Goal: Use online tool/utility

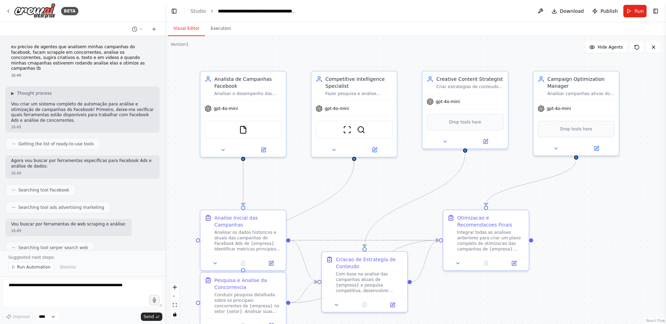
scroll to position [518, 0]
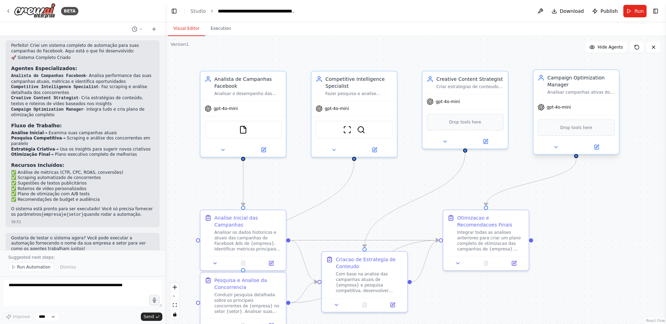
click at [559, 87] on div "Campaign Optimization Manager" at bounding box center [581, 81] width 67 height 14
click at [594, 145] on icon at bounding box center [597, 147] width 6 height 6
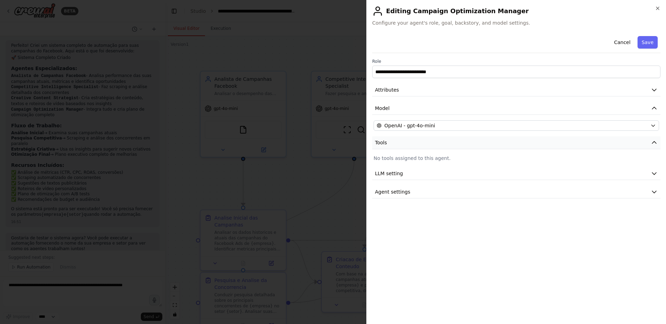
click at [387, 143] on span "Tools" at bounding box center [381, 142] width 12 height 7
click at [398, 141] on button "Tools" at bounding box center [516, 142] width 288 height 13
click at [397, 172] on span "LLM setting" at bounding box center [389, 173] width 28 height 7
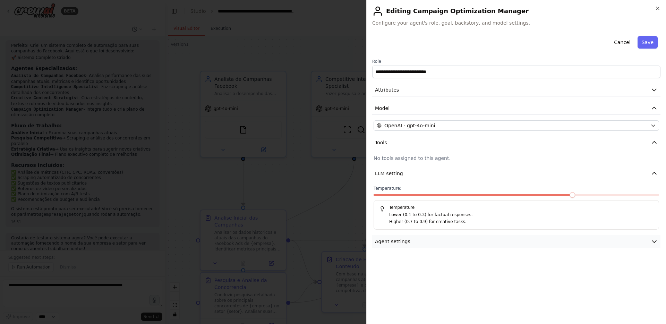
click at [397, 240] on span "Agent settings" at bounding box center [392, 241] width 35 height 7
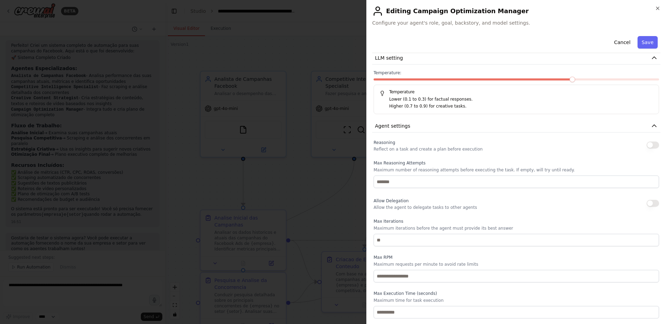
scroll to position [0, 0]
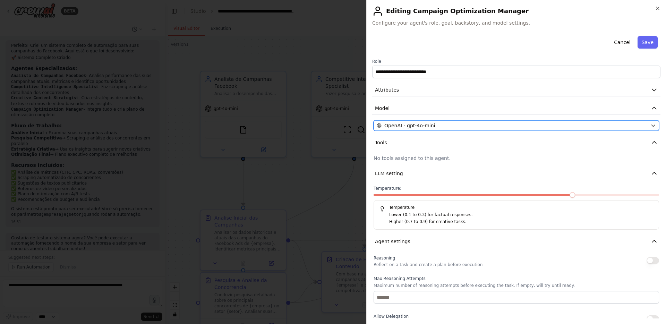
click at [411, 125] on span "OpenAI - gpt-4o-mini" at bounding box center [409, 125] width 51 height 7
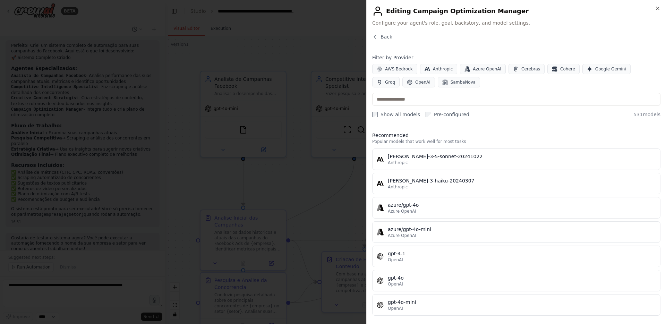
click at [377, 41] on div "Back" at bounding box center [516, 39] width 288 height 12
click at [381, 36] on span "Back" at bounding box center [387, 36] width 12 height 7
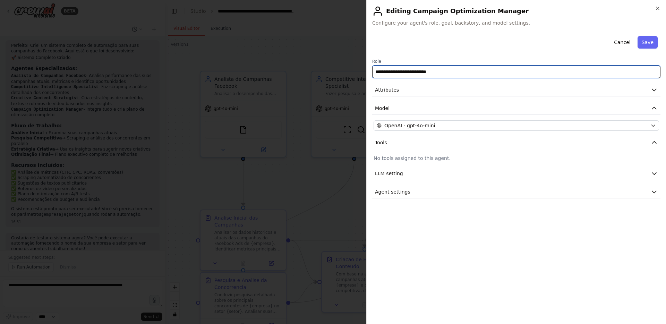
click at [414, 72] on input "**********" at bounding box center [516, 72] width 288 height 12
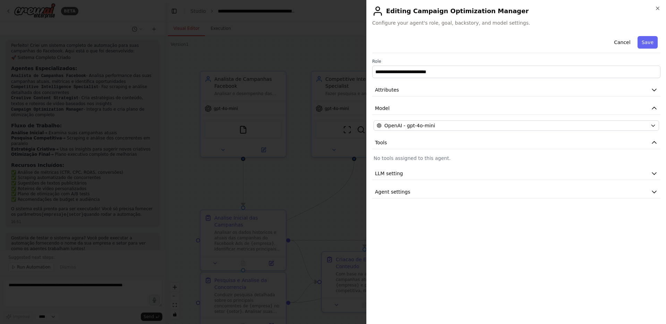
click at [286, 77] on div at bounding box center [333, 162] width 666 height 324
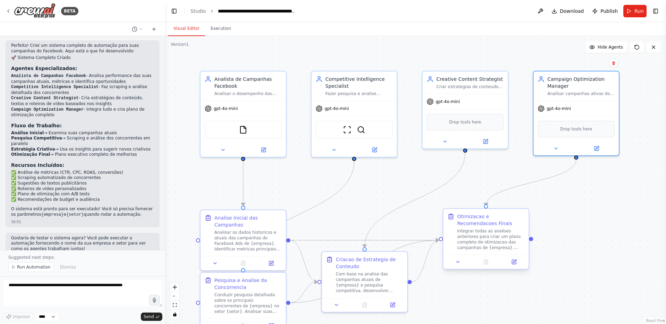
click at [483, 223] on div "Otimizacao e Recomendacoes Finais" at bounding box center [490, 220] width 67 height 14
click at [514, 262] on icon at bounding box center [514, 261] width 3 height 3
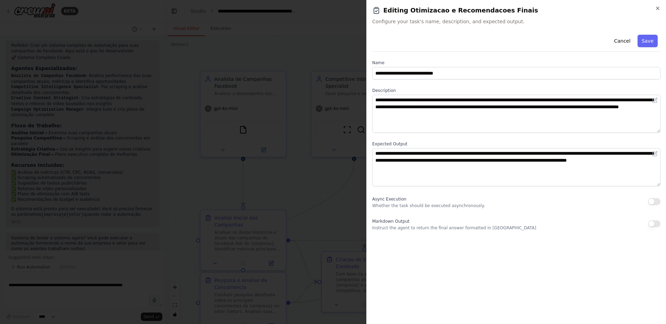
click at [331, 180] on div at bounding box center [333, 162] width 666 height 324
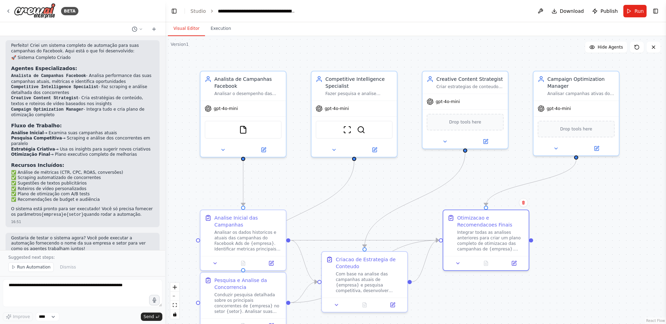
click at [312, 187] on div ".deletable-edge-delete-btn { width: 20px; height: 20px; border: 0px solid #ffff…" at bounding box center [415, 180] width 501 height 288
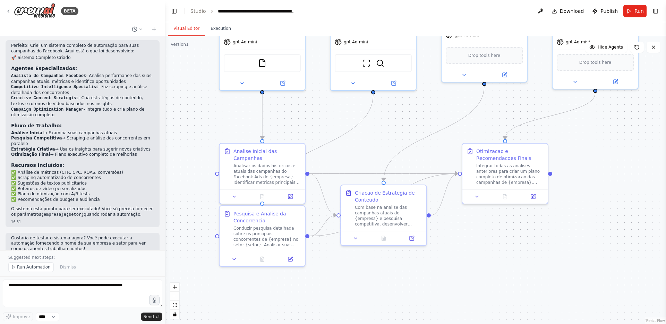
drag, startPoint x: 348, startPoint y: 175, endPoint x: 346, endPoint y: 155, distance: 20.6
click at [346, 155] on div ".deletable-edge-delete-btn { width: 20px; height: 20px; border: 0px solid #ffff…" at bounding box center [415, 180] width 501 height 288
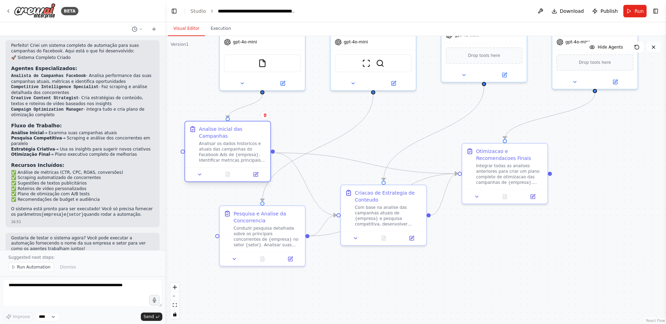
drag, startPoint x: 253, startPoint y: 164, endPoint x: 221, endPoint y: 143, distance: 38.7
click at [221, 143] on div "Analisar os dados historicos e atuais das campanhas do Facebook Ads de {empresa…" at bounding box center [232, 152] width 67 height 22
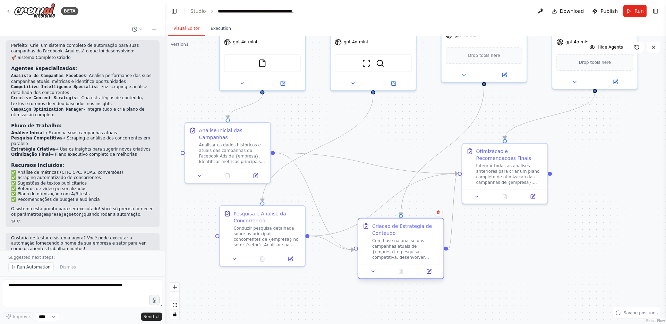
drag, startPoint x: 395, startPoint y: 219, endPoint x: 402, endPoint y: 226, distance: 10.6
click at [402, 226] on div "Criacao de Estrategia de Conteudo" at bounding box center [405, 230] width 67 height 14
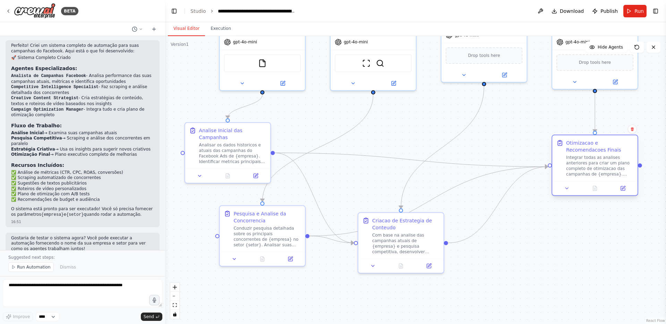
drag, startPoint x: 562, startPoint y: 198, endPoint x: 607, endPoint y: 172, distance: 51.7
click at [614, 162] on div "Integrar todas as analises anteriores para criar um plano completo de otimizaca…" at bounding box center [599, 166] width 67 height 22
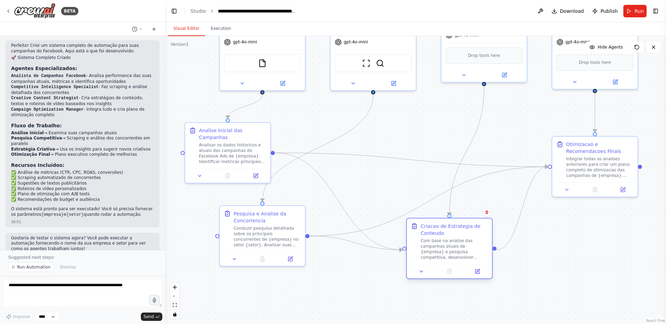
drag, startPoint x: 425, startPoint y: 246, endPoint x: 466, endPoint y: 252, distance: 40.6
click at [470, 252] on div "Com base na analise das campanhas atuais de {empresa} e pesquisa competitiva, d…" at bounding box center [454, 249] width 67 height 22
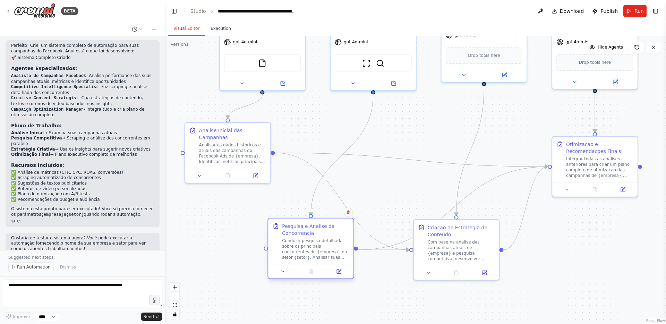
drag, startPoint x: 253, startPoint y: 229, endPoint x: 303, endPoint y: 240, distance: 50.9
click at [303, 240] on div "Conduzir pesquisa detalhada sobre os principais concorrentes de {empresa} no se…" at bounding box center [315, 249] width 67 height 22
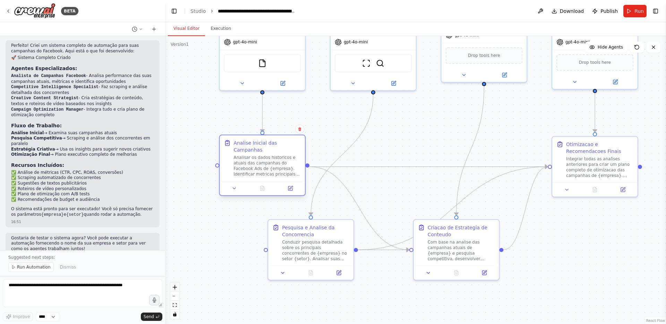
drag, startPoint x: 245, startPoint y: 156, endPoint x: 263, endPoint y: 167, distance: 21.7
click at [263, 167] on div "Analisar os dados historicos e atuais das campanhas do Facebook Ads de {empresa…" at bounding box center [267, 166] width 67 height 22
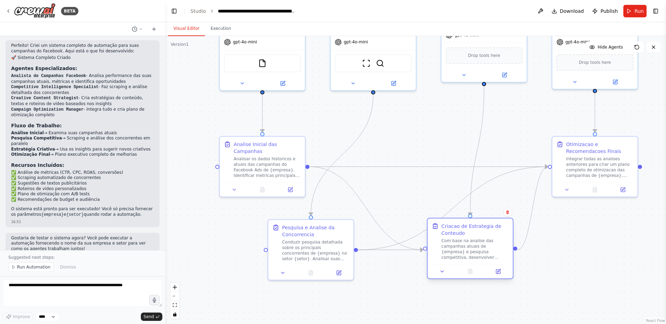
drag, startPoint x: 473, startPoint y: 249, endPoint x: 469, endPoint y: 242, distance: 7.8
click at [467, 241] on div "Com base na analise das campanhas atuais de {empresa} e pesquisa competitiva, d…" at bounding box center [475, 249] width 67 height 22
click at [596, 163] on div "Integrar todas as analises anteriores para criar um plano completo de otimizaca…" at bounding box center [599, 166] width 67 height 22
click at [420, 135] on div ".deletable-edge-delete-btn { width: 20px; height: 20px; border: 0px solid #ffff…" at bounding box center [415, 180] width 501 height 288
